Goal: Find specific page/section: Find specific page/section

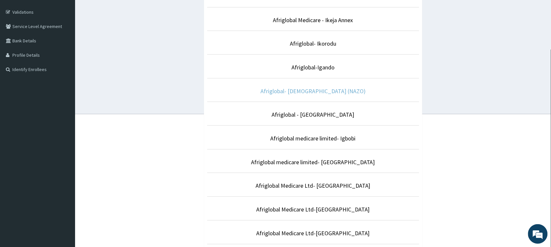
scroll to position [85, 0]
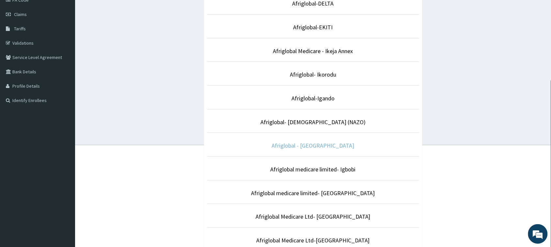
click at [322, 149] on link "Afriglobal - [GEOGRAPHIC_DATA]" at bounding box center [313, 146] width 83 height 8
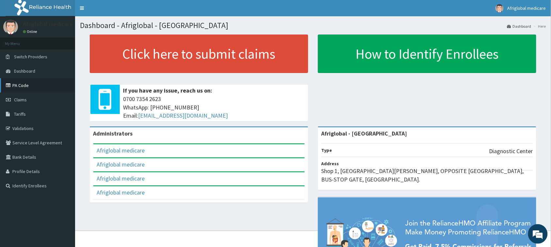
click at [25, 84] on link "PA Code" at bounding box center [37, 85] width 75 height 14
